Goal: Find specific fact

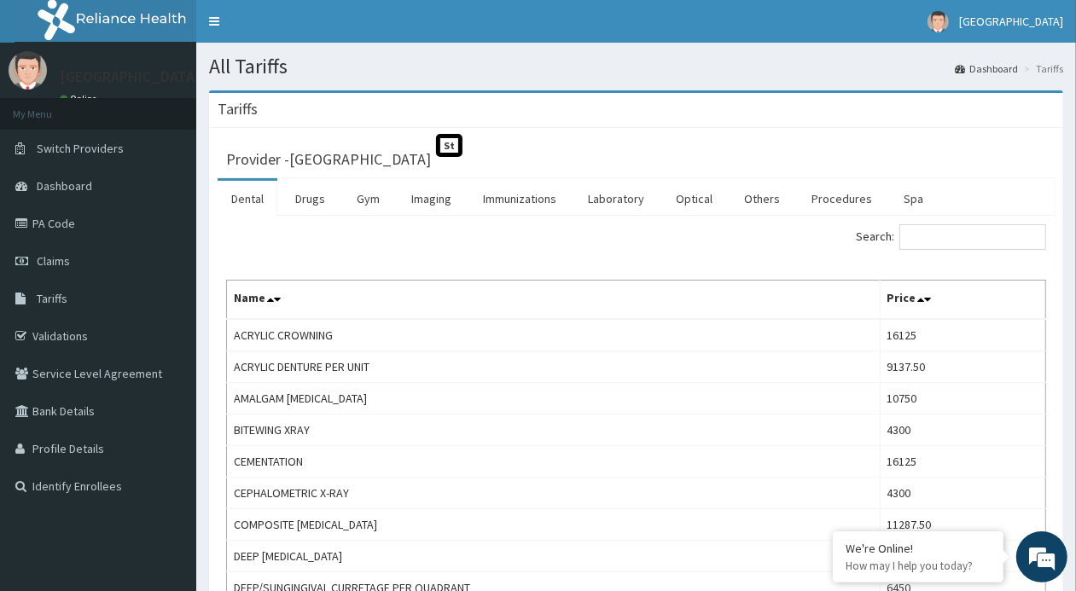
click at [312, 205] on link "Drugs" at bounding box center [310, 199] width 57 height 36
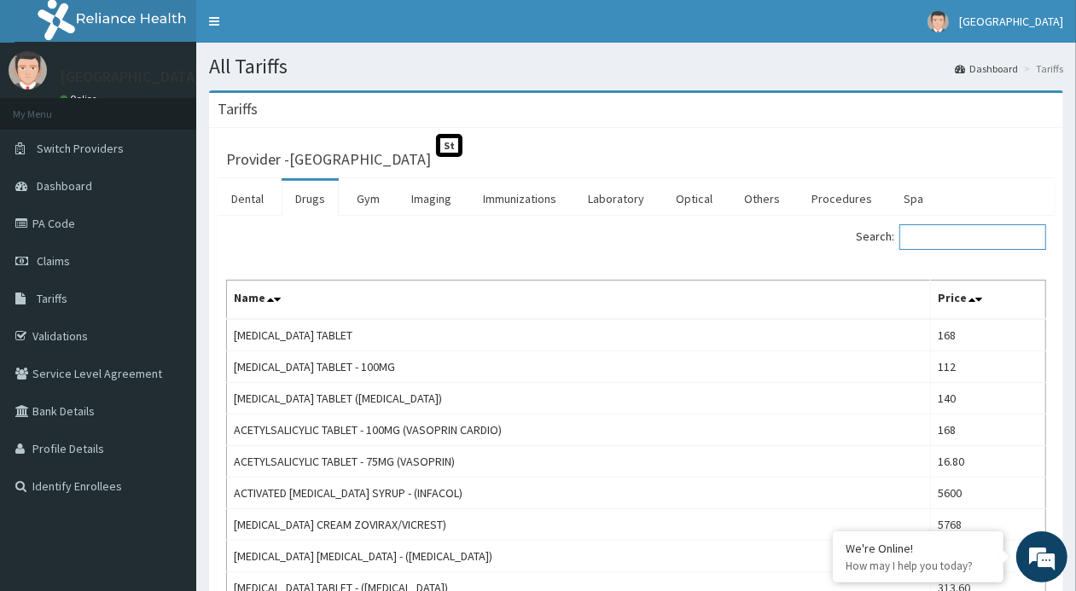
click at [924, 241] on input "Search:" at bounding box center [973, 237] width 147 height 26
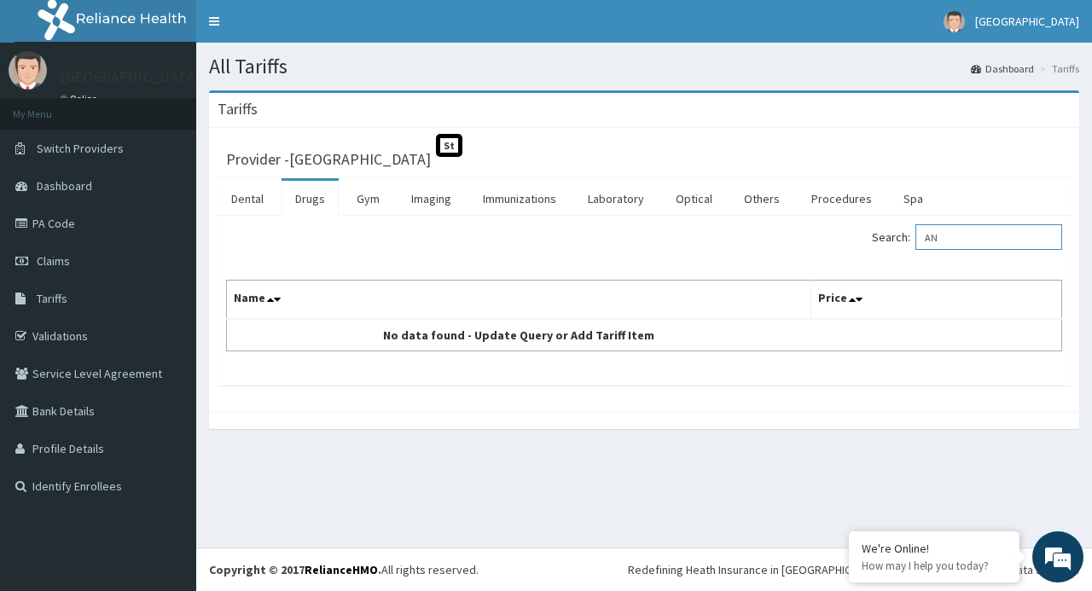
type input "A"
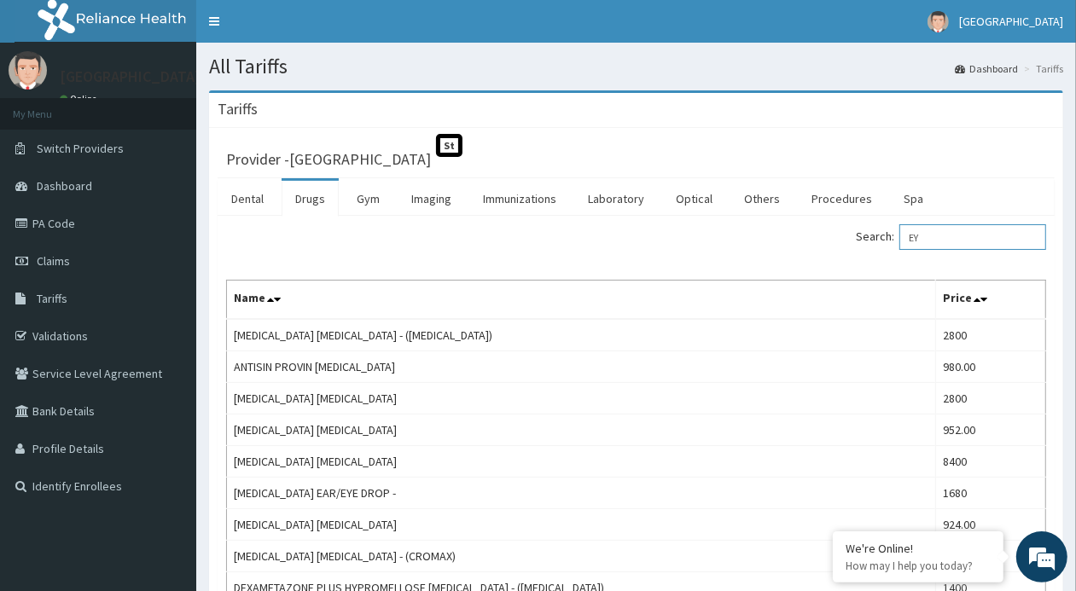
type input "E"
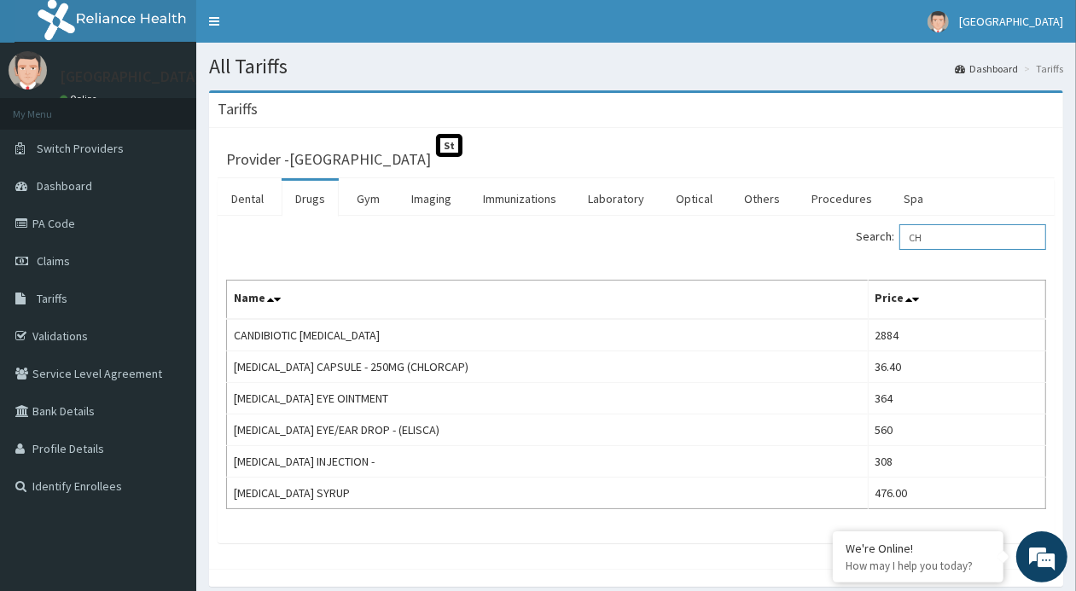
type input "C"
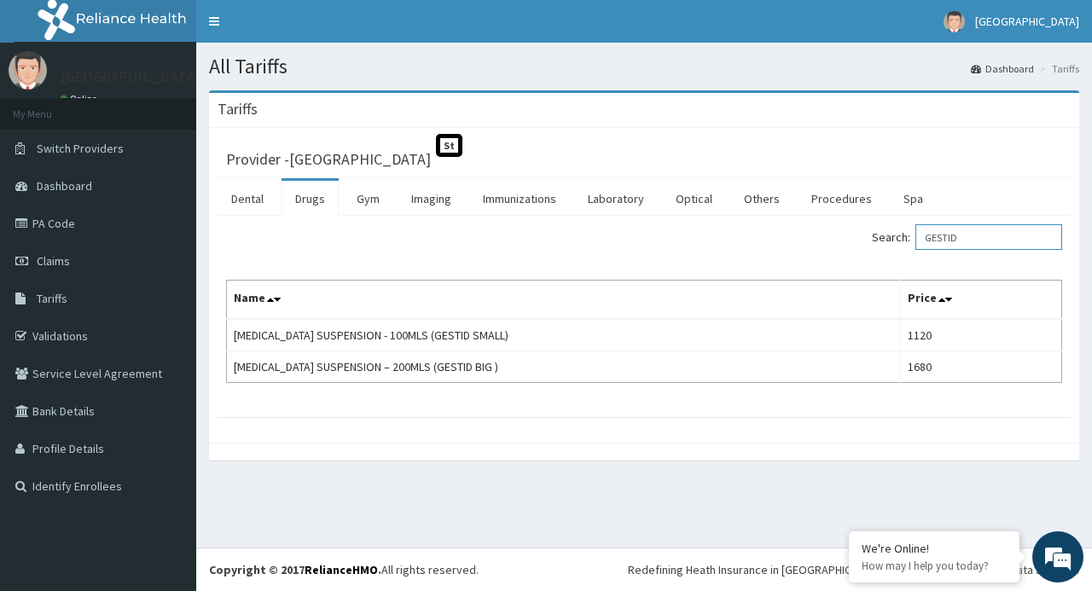
type input "GESTID"
